Goal: Browse casually

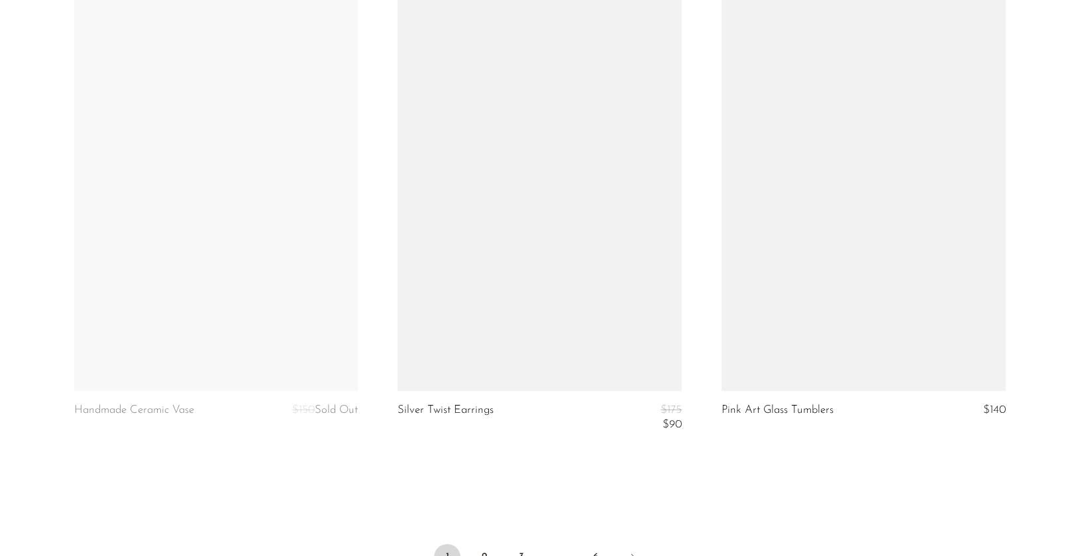
scroll to position [5458, 0]
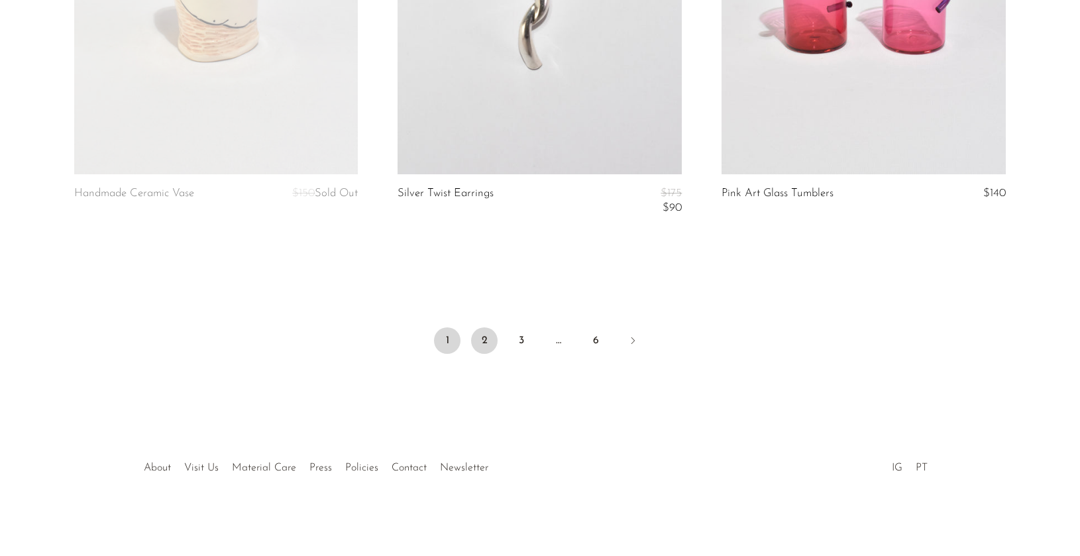
click at [492, 329] on link "2" at bounding box center [484, 340] width 27 height 27
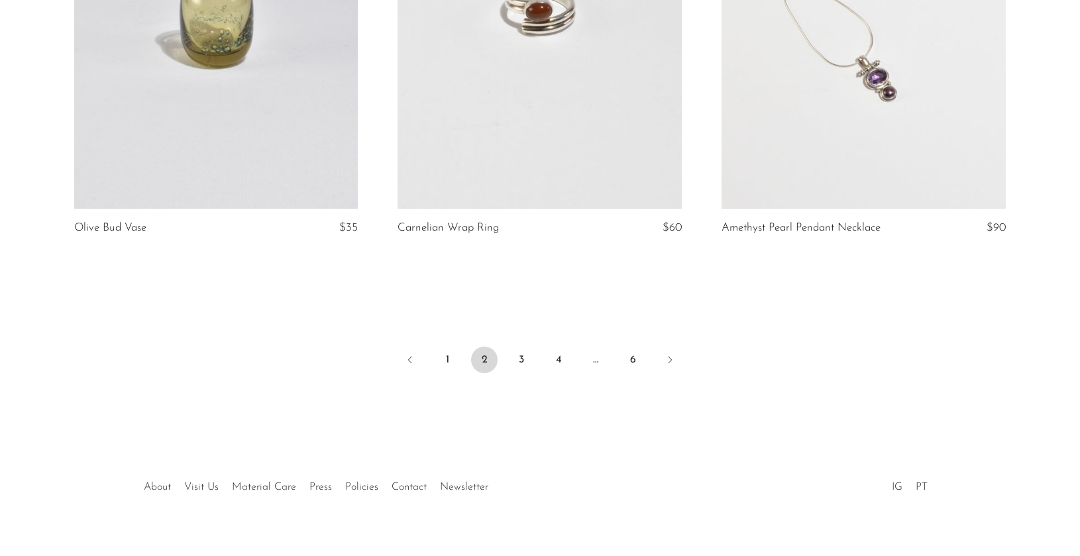
scroll to position [5446, 0]
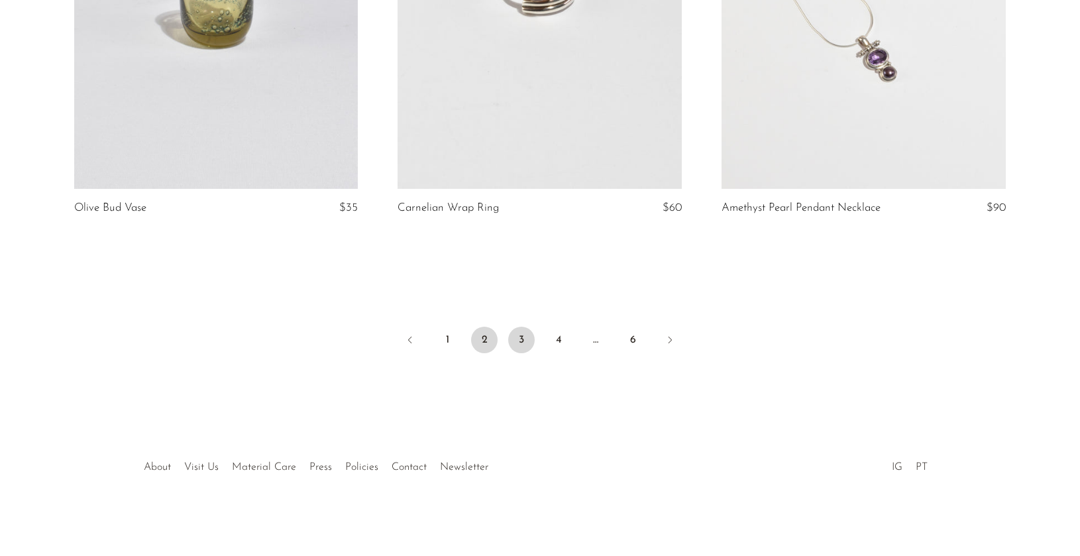
click at [527, 330] on link "3" at bounding box center [521, 340] width 27 height 27
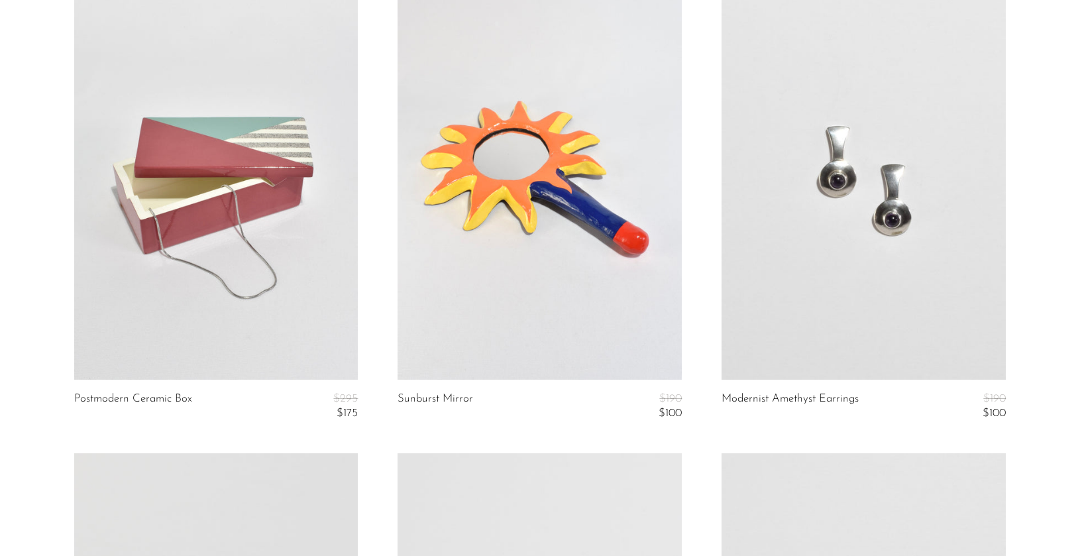
scroll to position [3560, 0]
